Goal: Download file/media

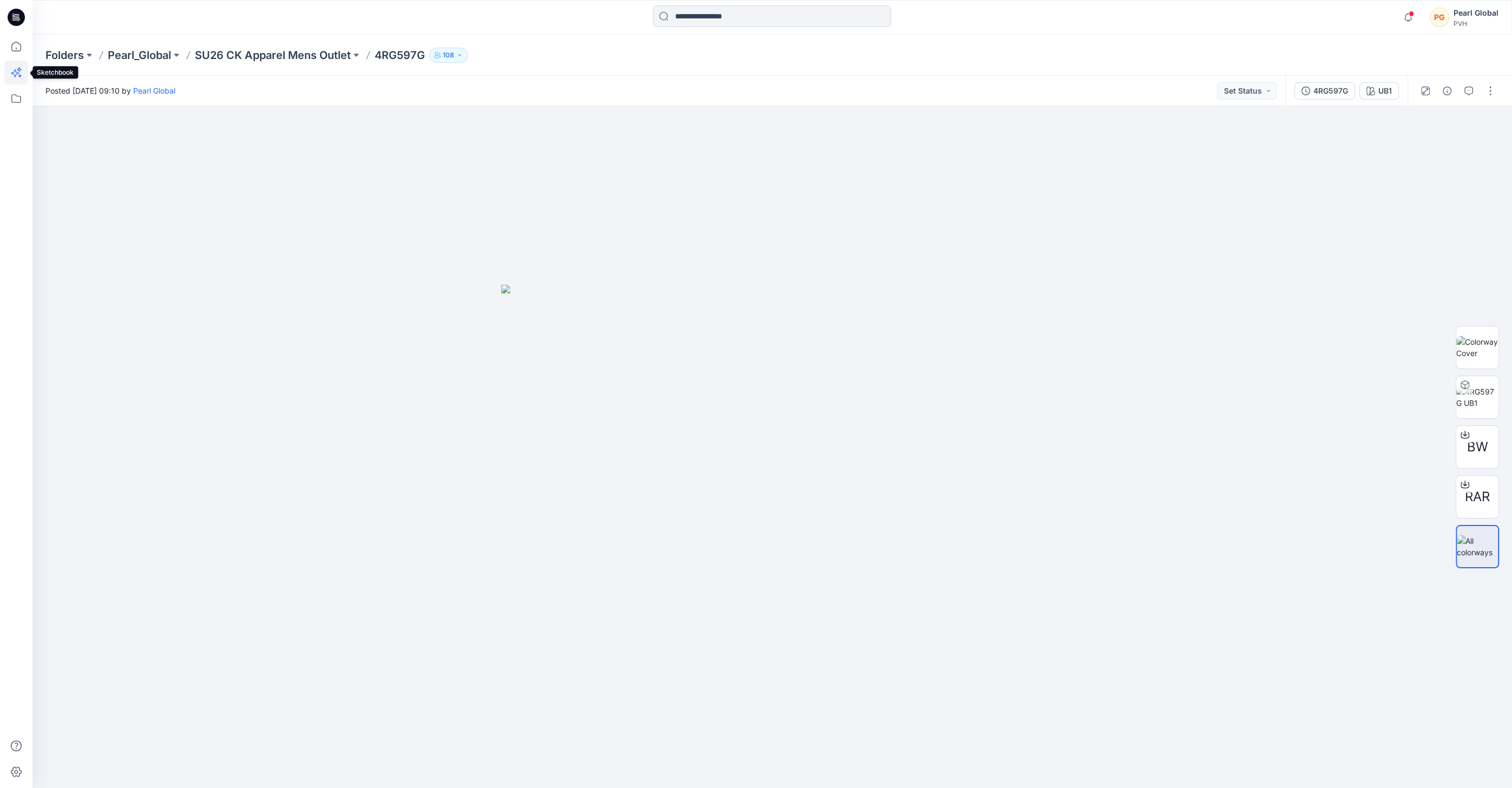
click at [15, 74] on icon at bounding box center [15, 73] width 8 height 8
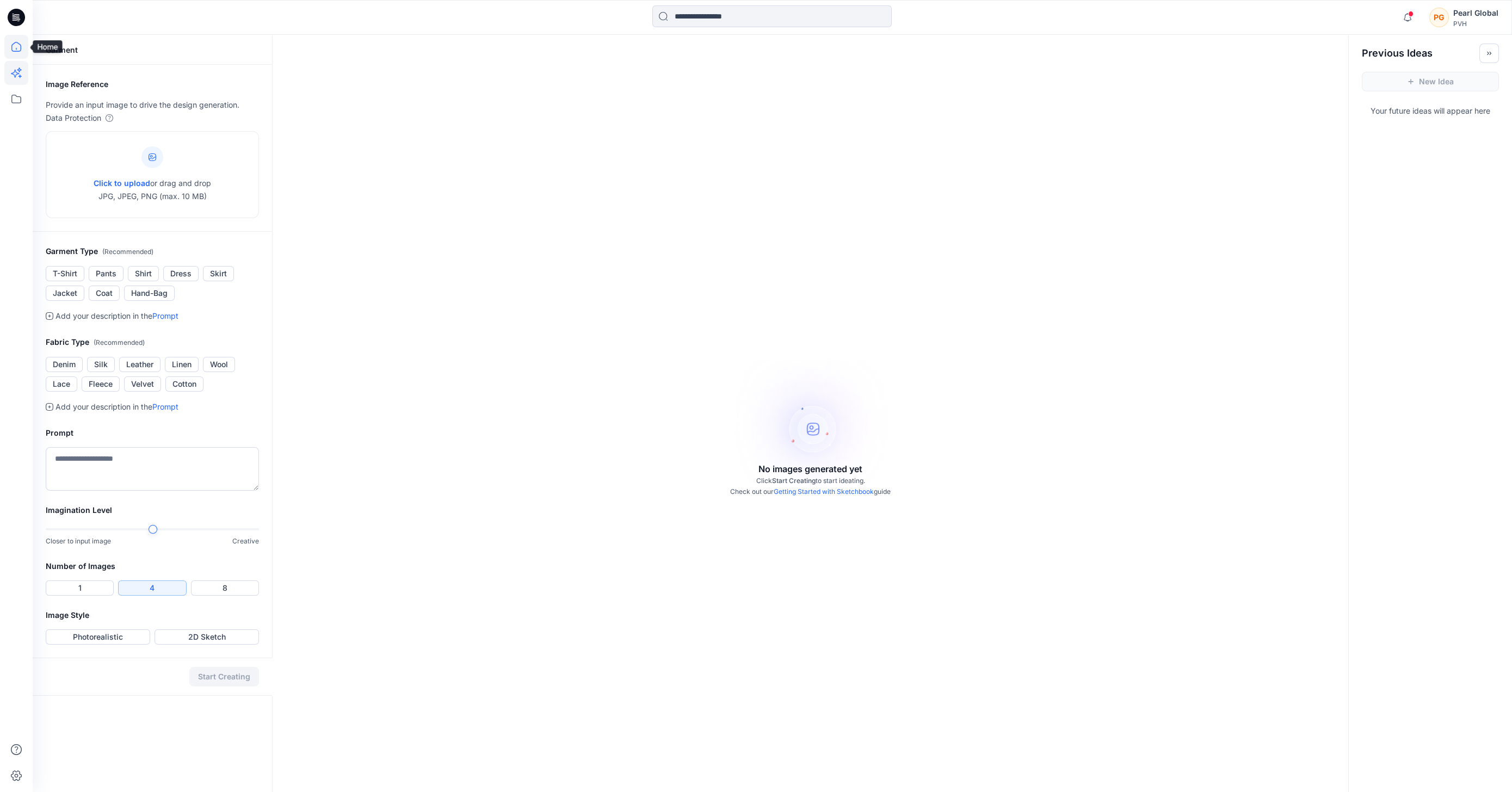
click at [16, 46] on icon at bounding box center [16, 47] width 24 height 24
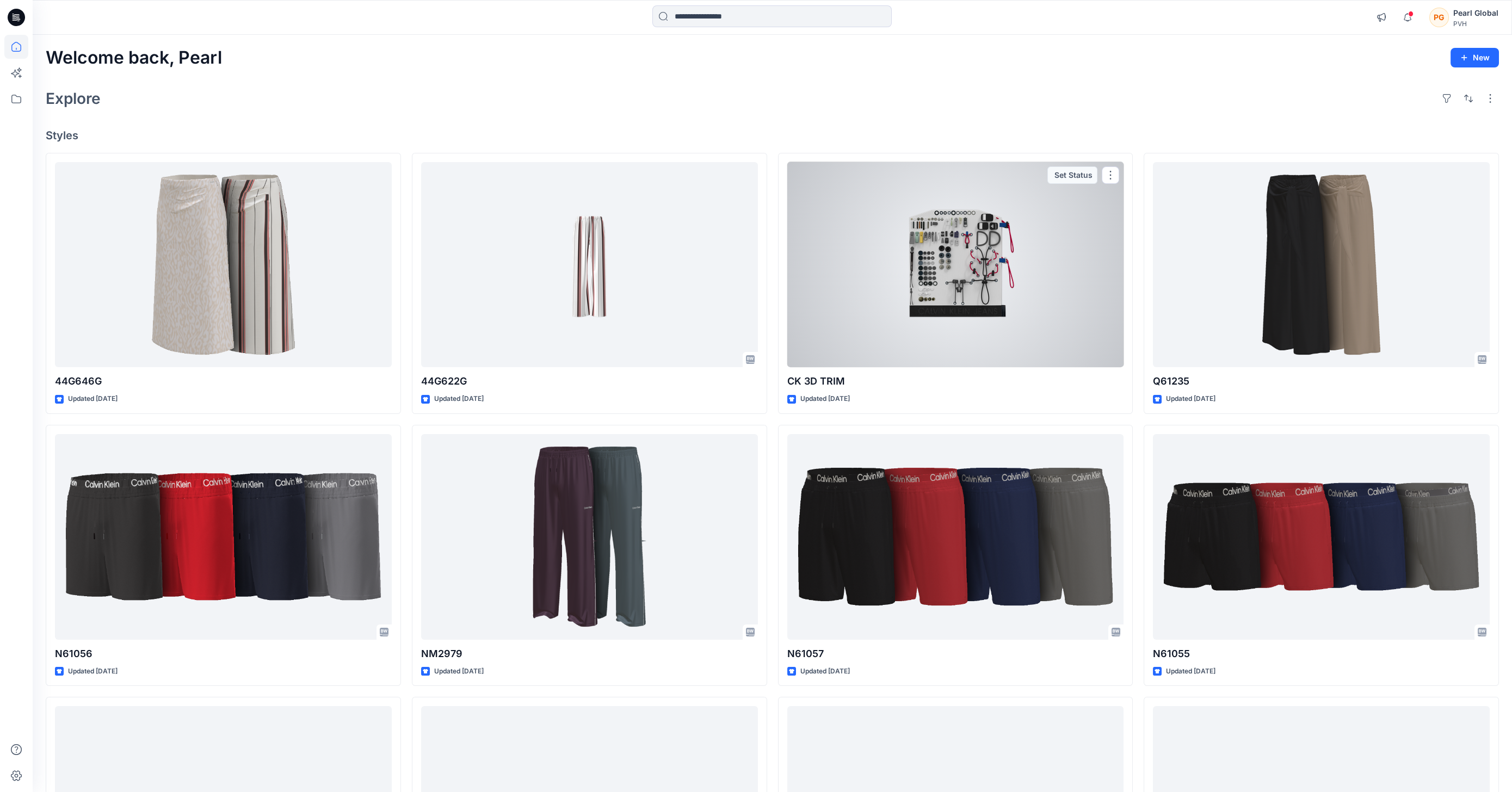
click at [933, 220] on div at bounding box center [956, 265] width 337 height 206
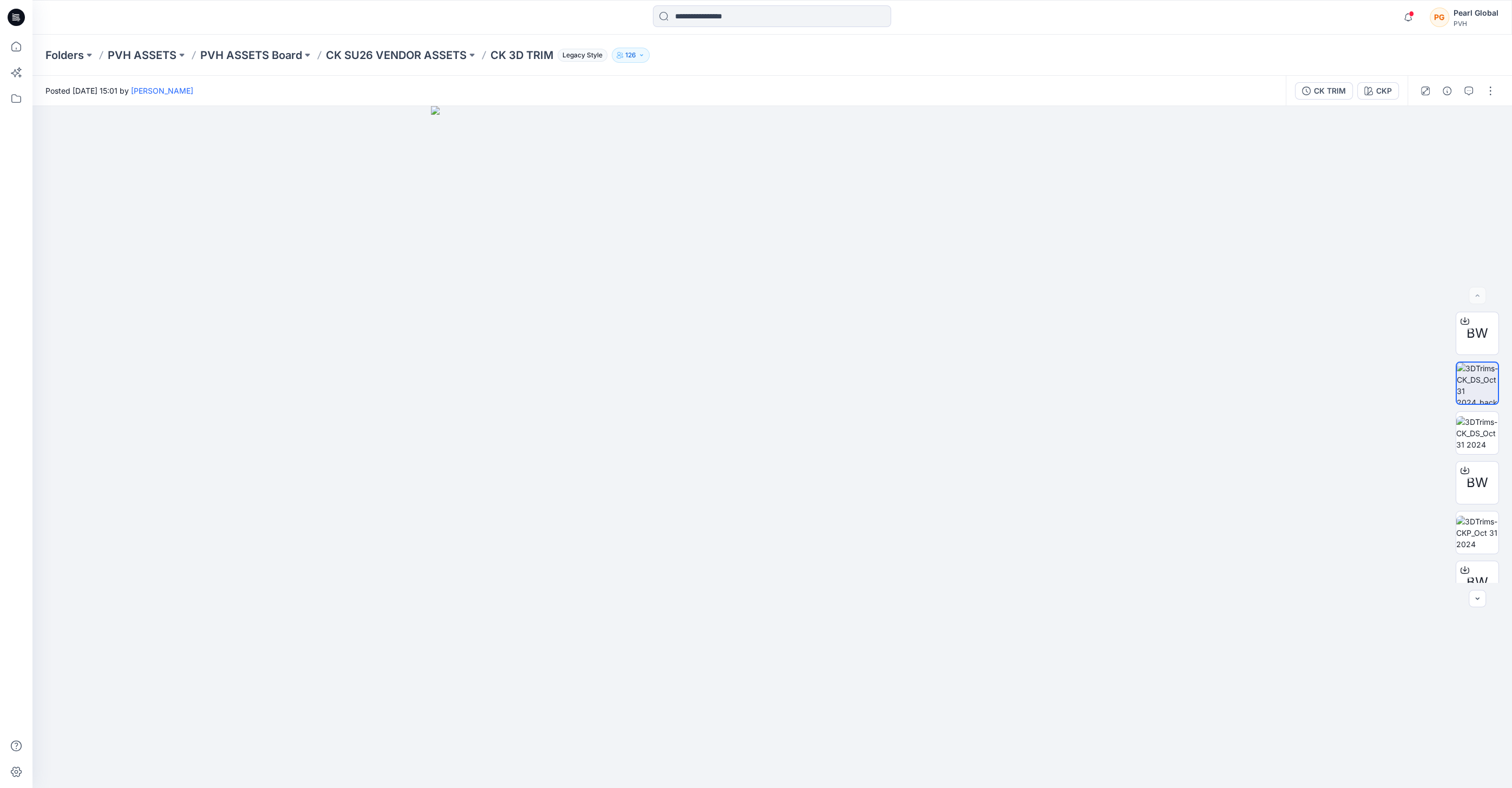
click at [1453, 54] on div "Folders PVH ASSETS PVH ASSETS Board CK SU26 VENDOR ASSETS CK 3D TRIM Legacy Sty…" at bounding box center [771, 55] width 1479 height 41
click at [20, 50] on icon at bounding box center [16, 47] width 10 height 10
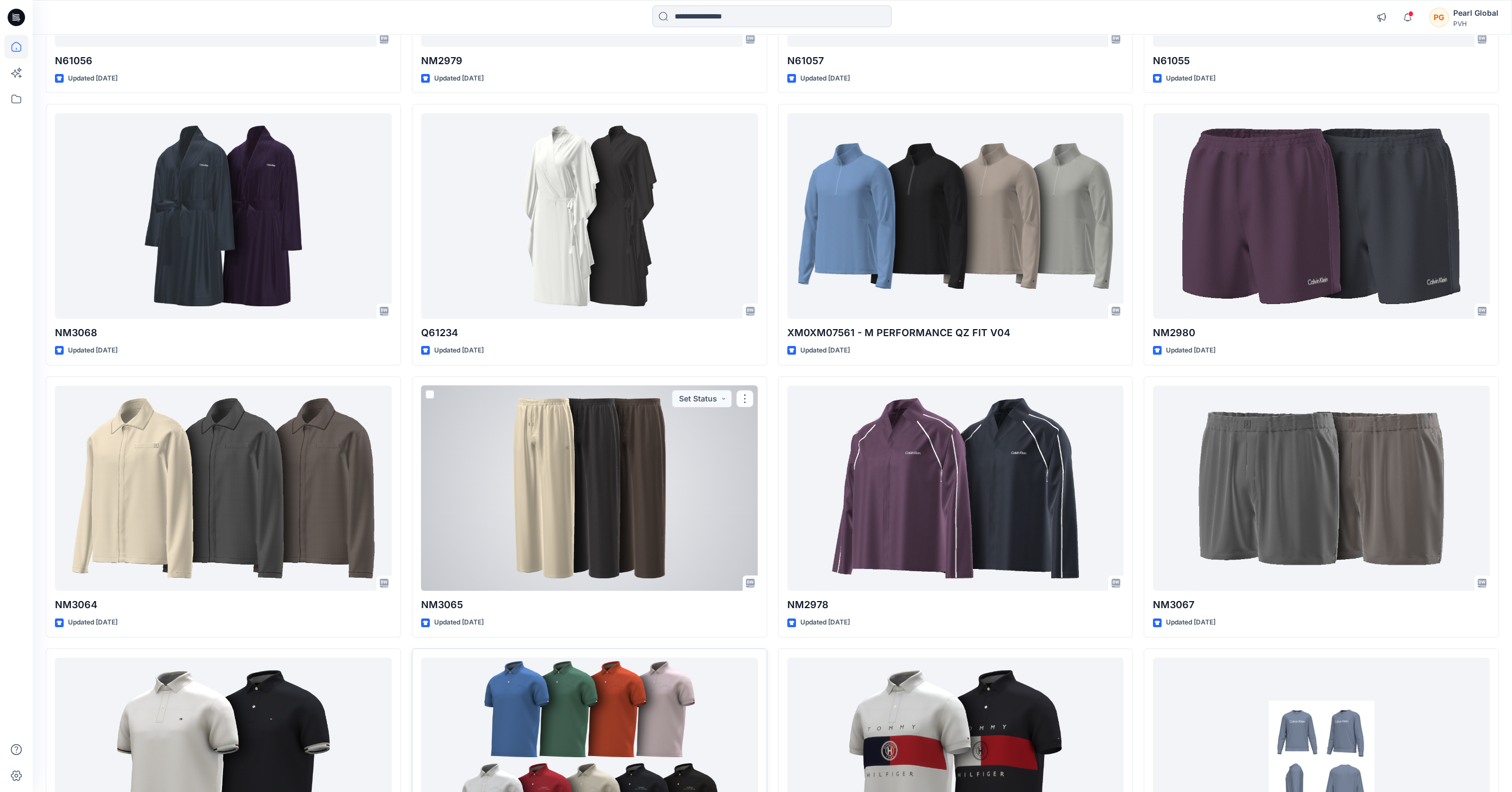
scroll to position [939, 0]
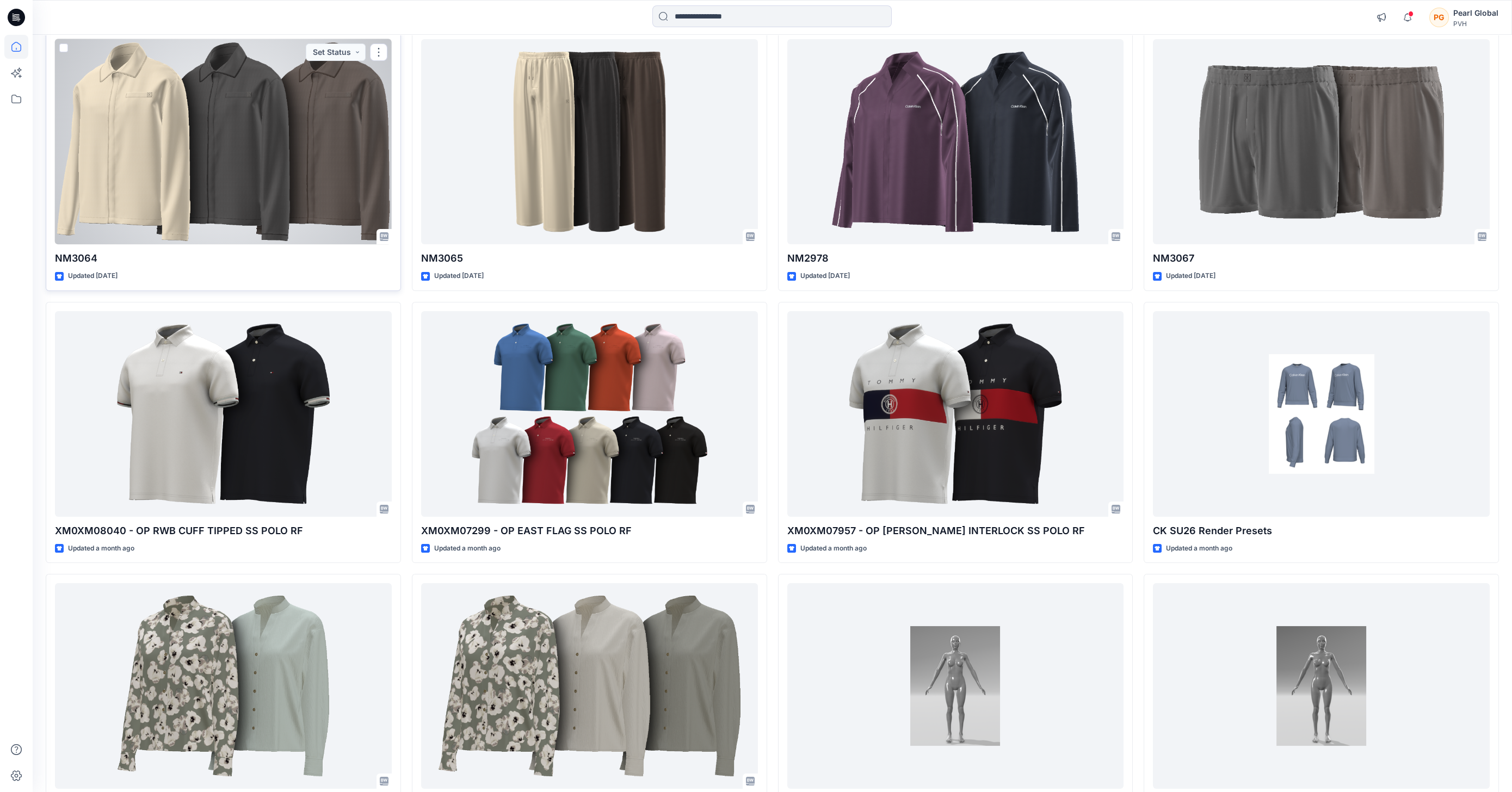
click at [343, 169] on div at bounding box center [223, 142] width 337 height 206
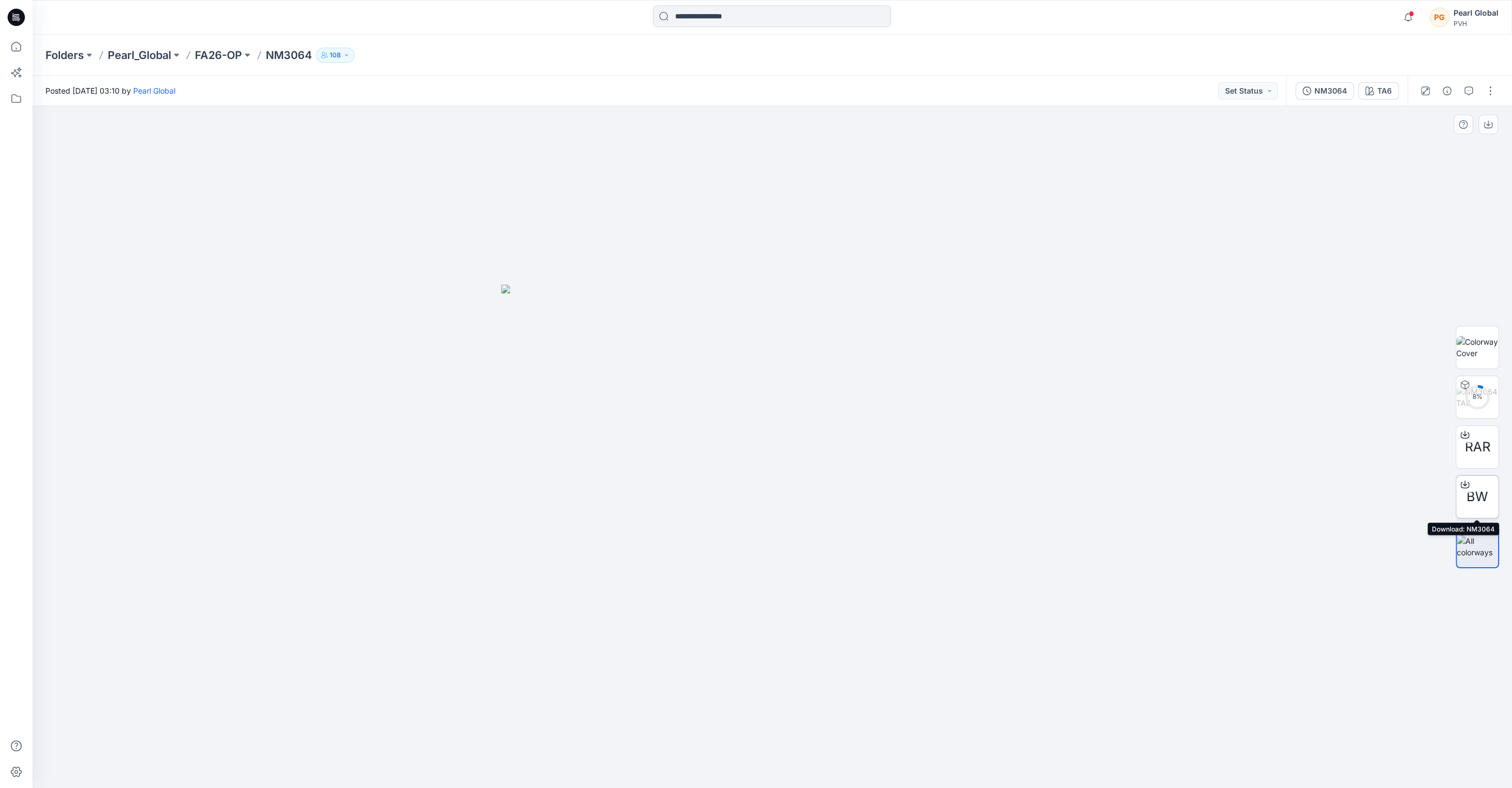
click at [1479, 497] on span "BW" at bounding box center [1477, 497] width 22 height 20
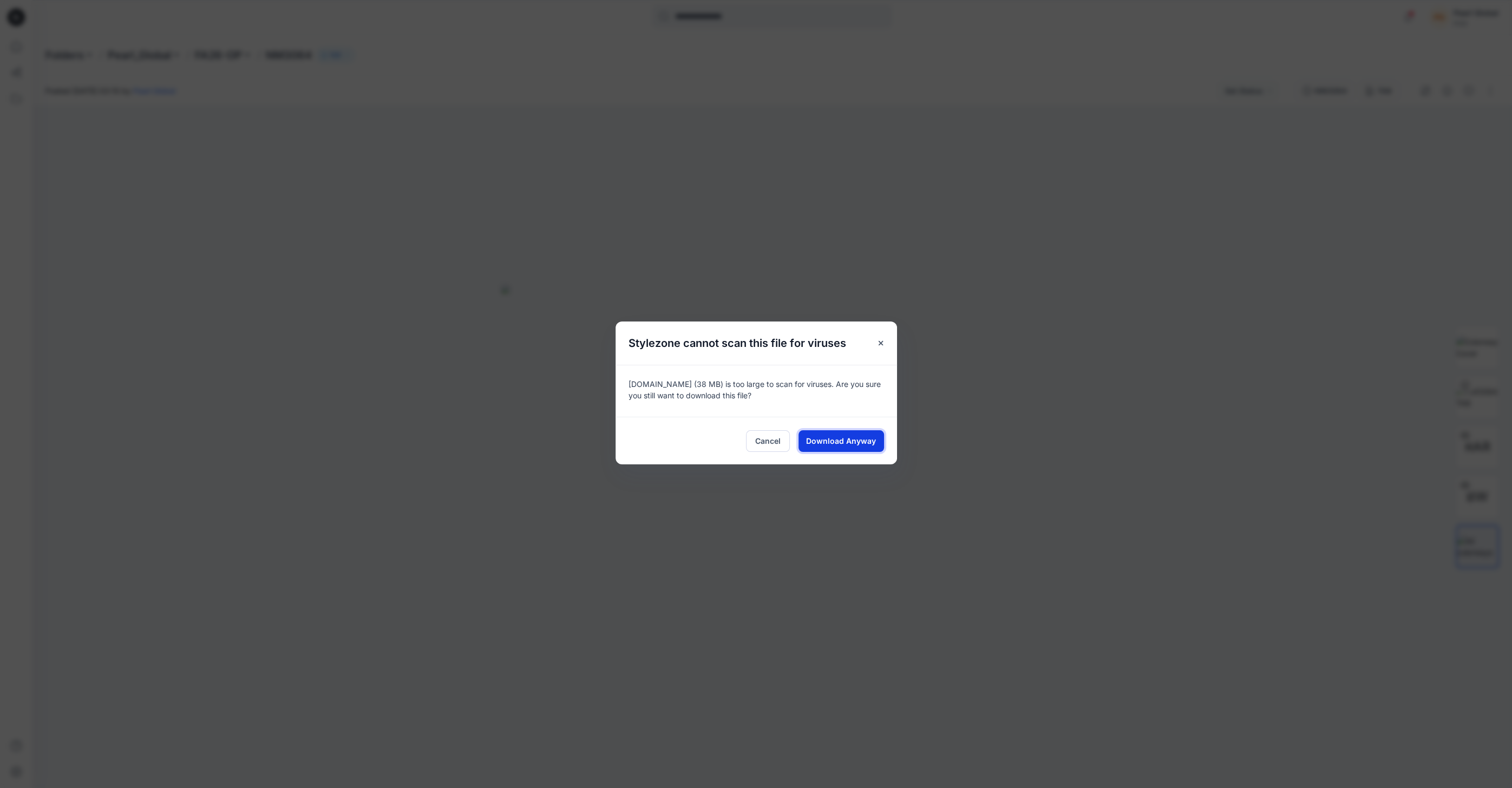
click at [850, 439] on span "Download Anyway" at bounding box center [841, 441] width 70 height 11
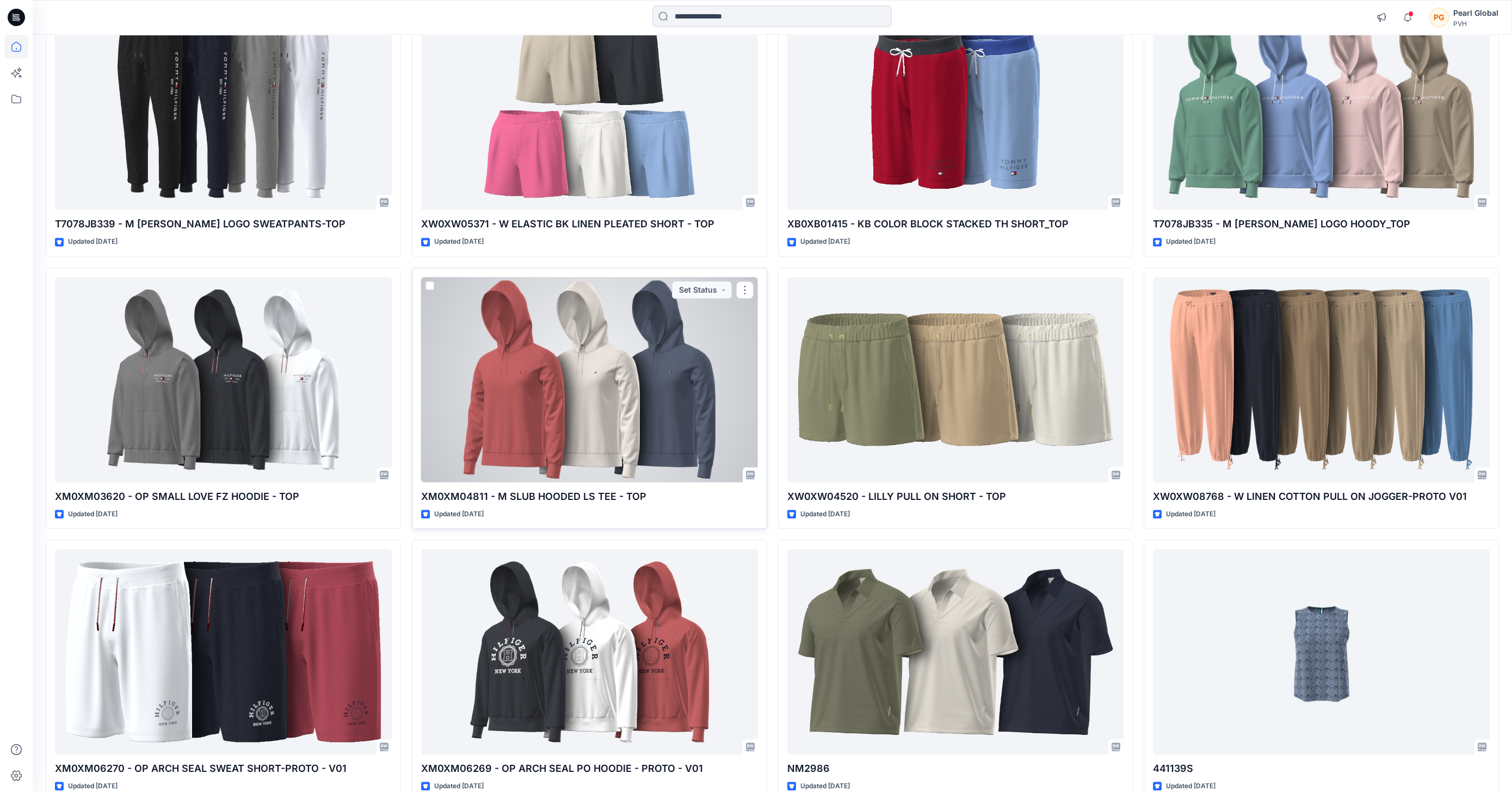
scroll to position [4298, 0]
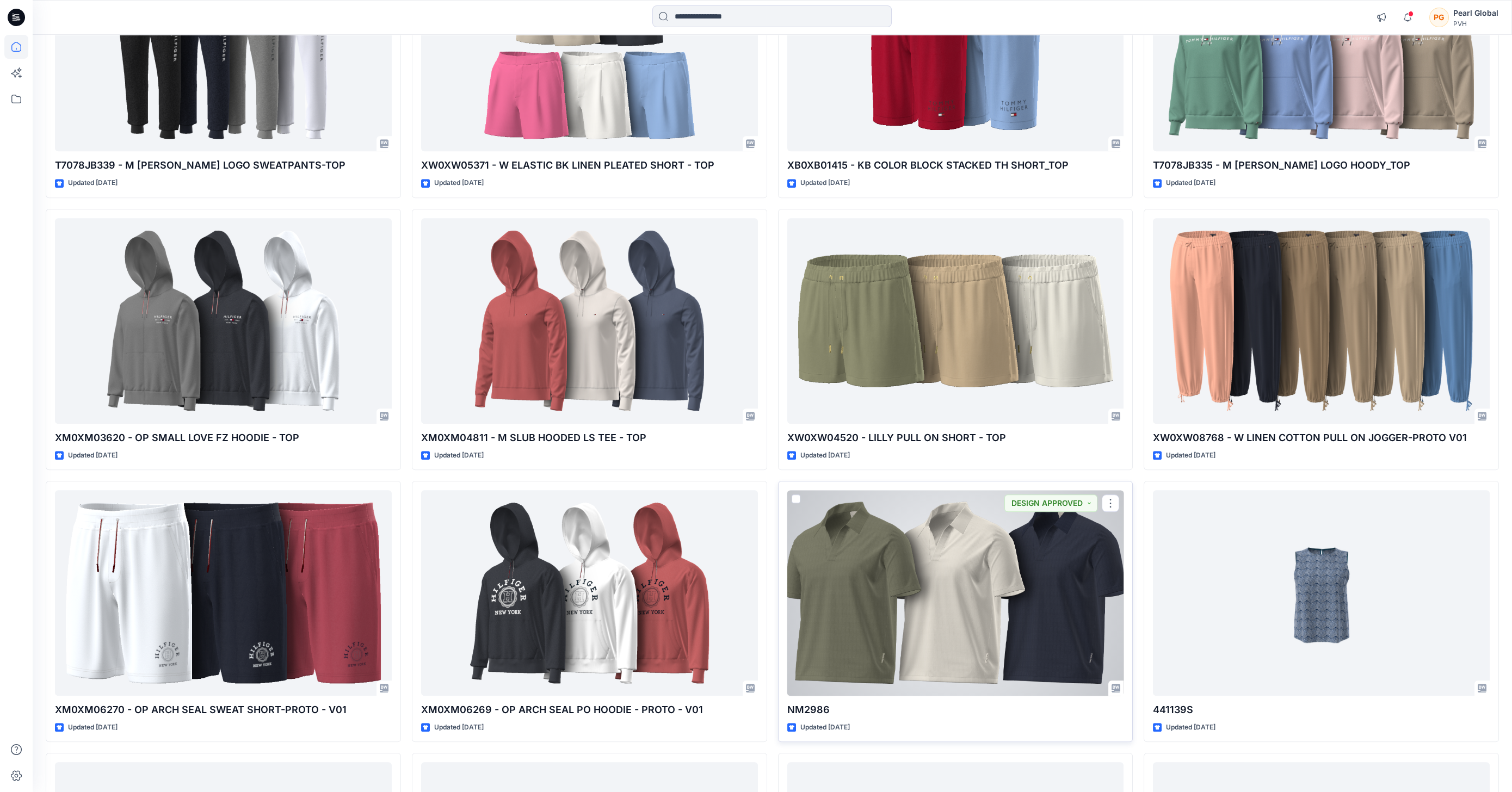
click at [960, 599] on div at bounding box center [956, 593] width 337 height 206
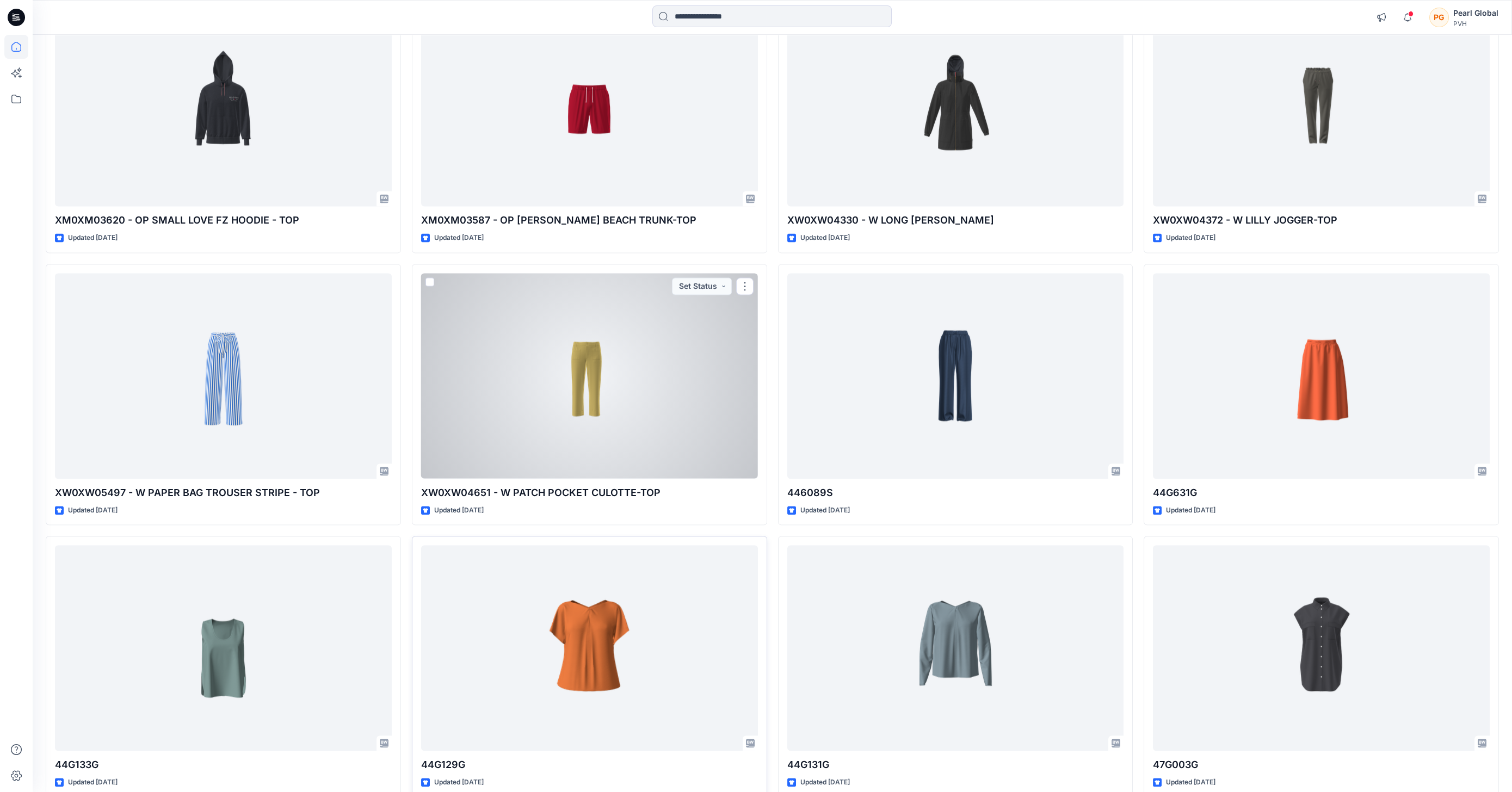
scroll to position [7563, 0]
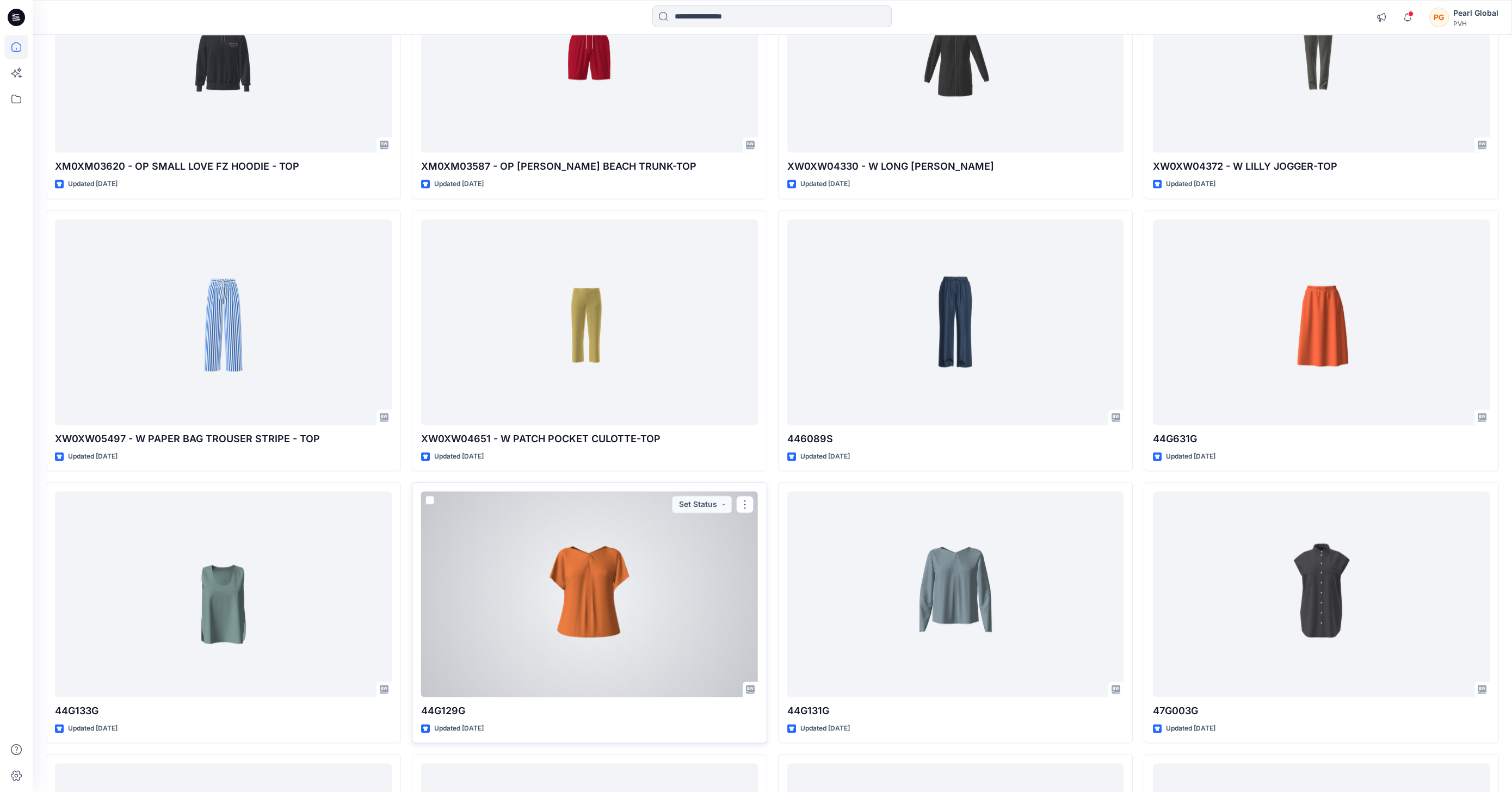
click at [602, 554] on div at bounding box center [590, 594] width 337 height 206
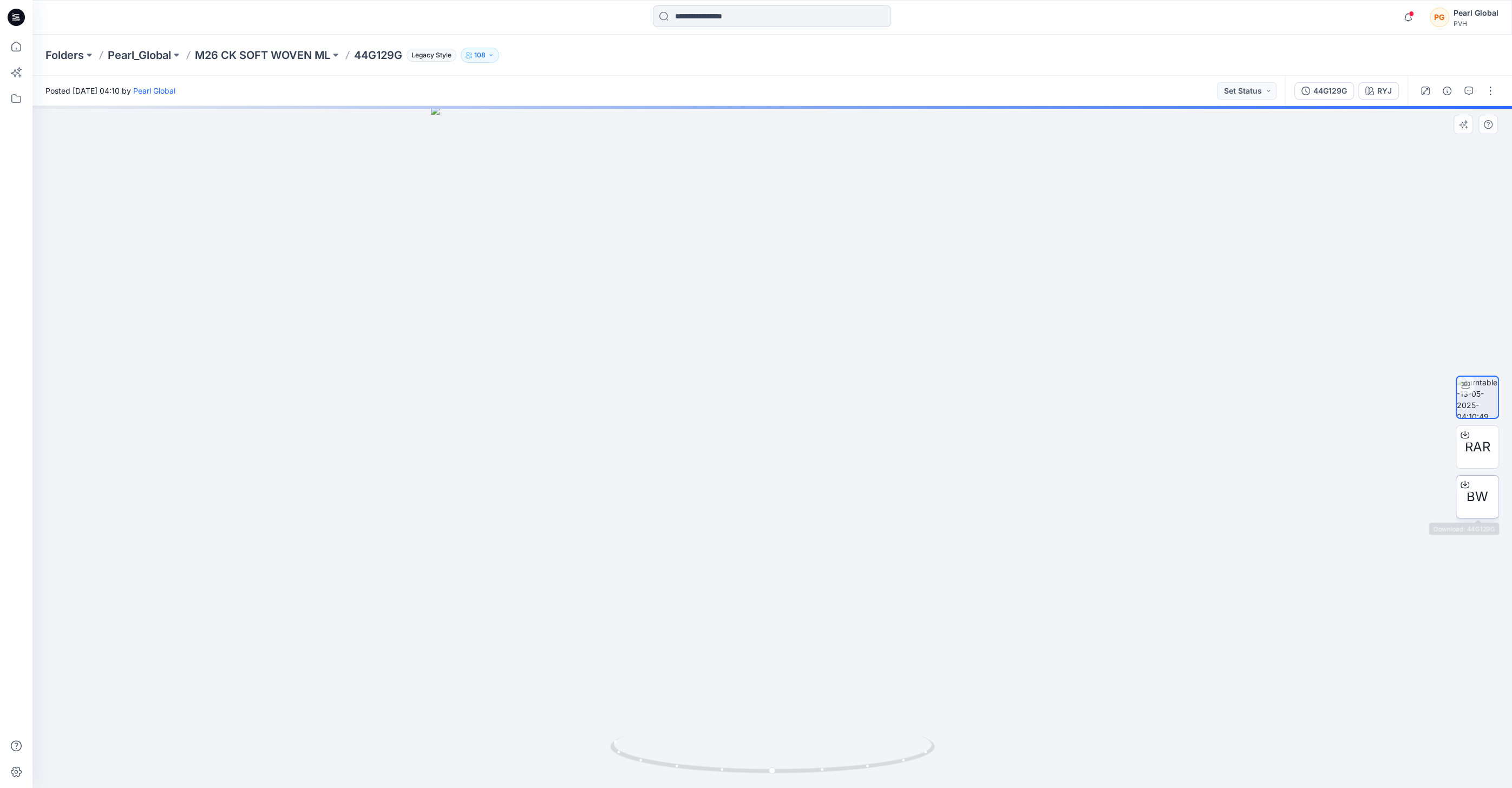
click at [1471, 501] on span "BW" at bounding box center [1477, 497] width 22 height 20
